Goal: Information Seeking & Learning: Find contact information

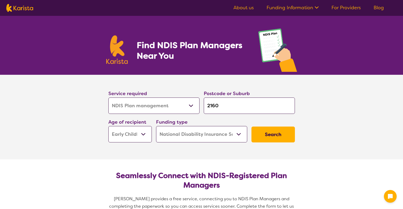
select select "NDIS Plan management"
select select "EC"
select select "NDIS"
select select "NDIS Plan management"
select select "EC"
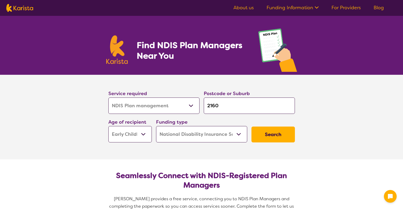
select select "NDIS"
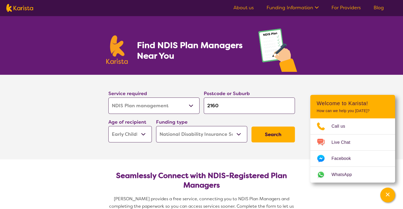
click at [142, 133] on select "Early Childhood - 0 to 9 Child - 10 to 11 Adolescent - 12 to 17 Adult - 18 to 6…" at bounding box center [129, 134] width 43 height 16
click at [260, 132] on button "Search" at bounding box center [272, 135] width 43 height 16
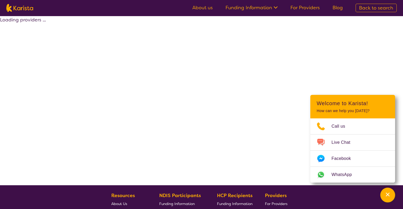
select select "by_score"
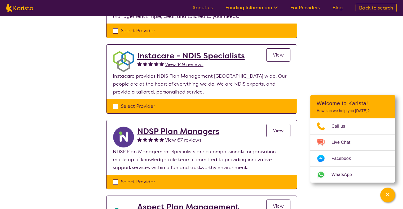
scroll to position [106, 0]
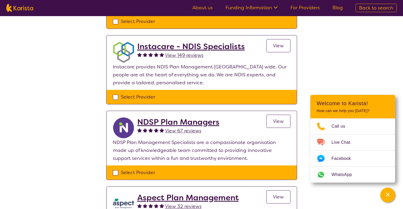
click at [206, 123] on h2 "NDSP Plan Managers" at bounding box center [178, 123] width 82 height 10
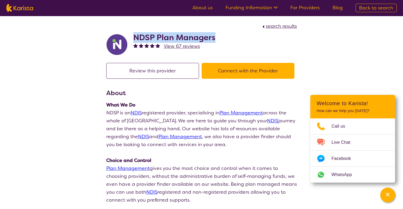
drag, startPoint x: 133, startPoint y: 37, endPoint x: 215, endPoint y: 38, distance: 82.1
click at [215, 38] on div "NDSP Plan Managers View 67 reviews" at bounding box center [201, 43] width 191 height 26
copy h2 "NDSP Plan Managers"
